Goal: Find specific page/section: Find specific page/section

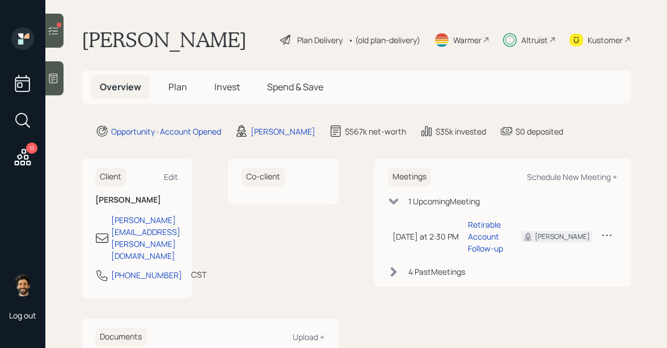
click at [52, 31] on icon at bounding box center [53, 30] width 11 height 11
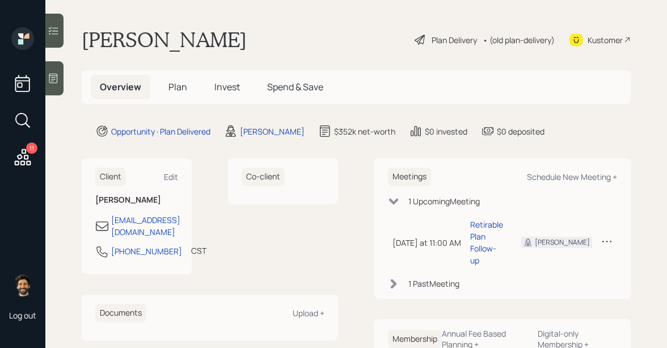
click at [185, 84] on span "Plan" at bounding box center [178, 87] width 19 height 12
